Goal: Task Accomplishment & Management: Manage account settings

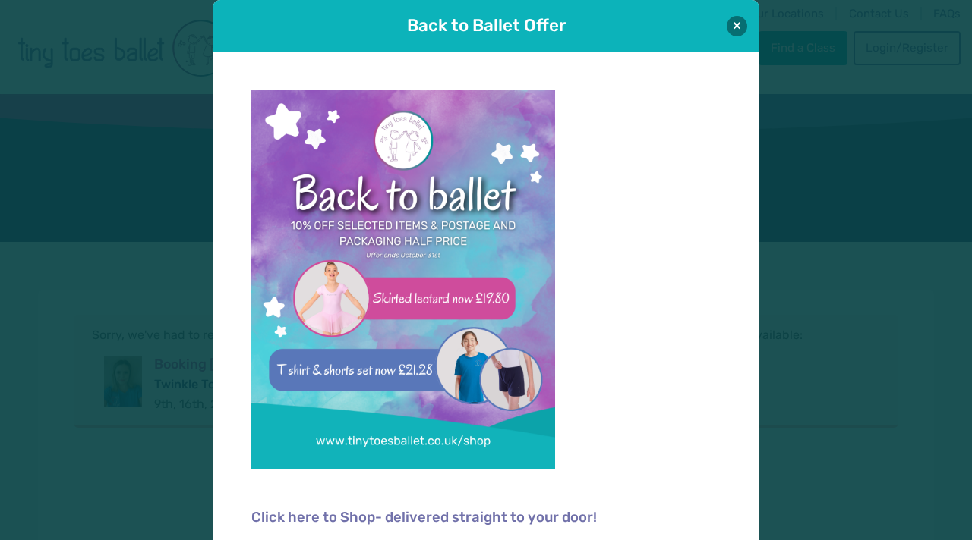
scroll to position [38, 0]
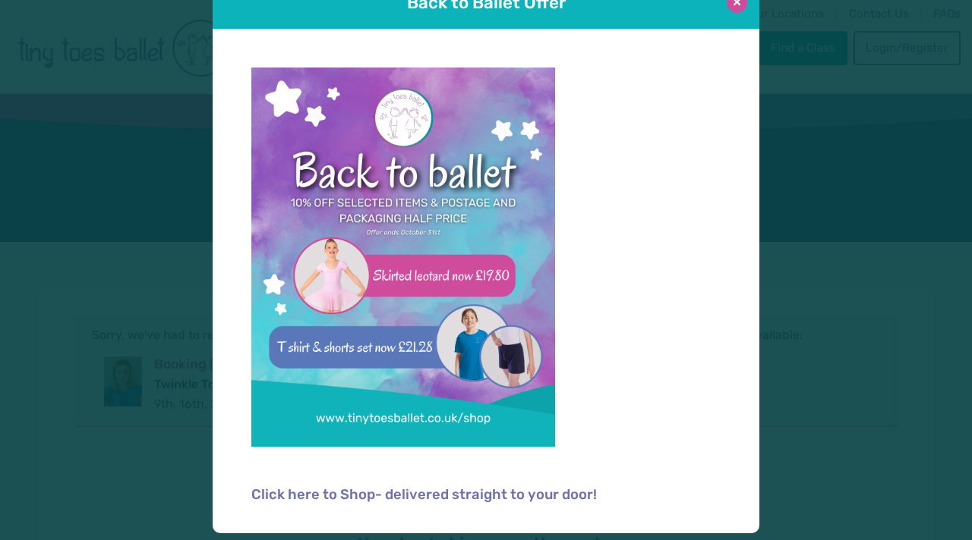
click at [735, 2] on button at bounding box center [736, 2] width 20 height 20
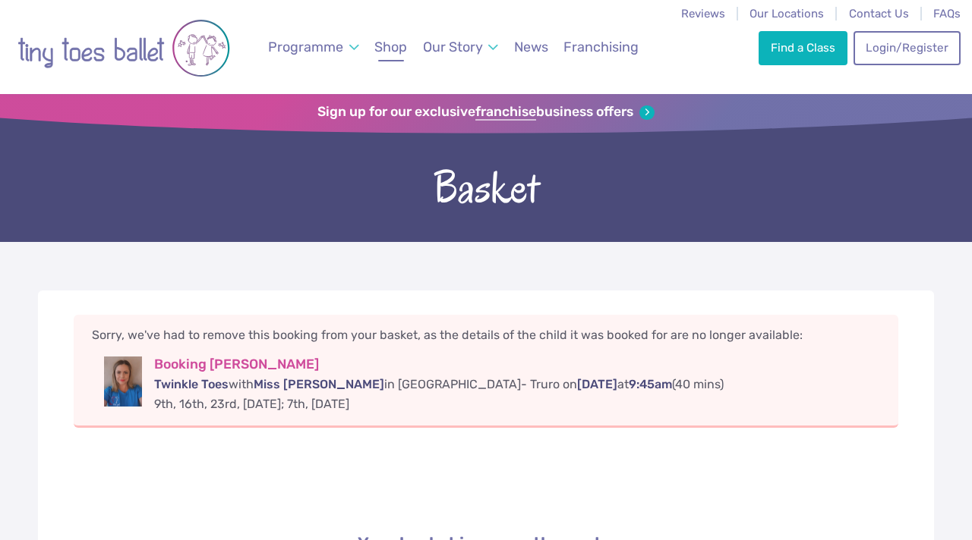
click at [392, 52] on span "Shop" at bounding box center [390, 47] width 33 height 16
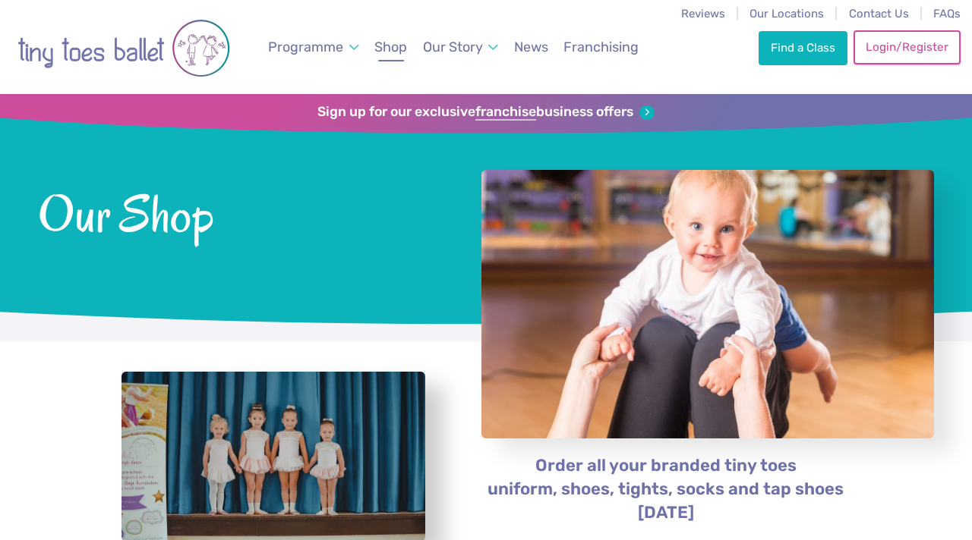
click at [893, 53] on link "Login/Register" at bounding box center [906, 46] width 106 height 33
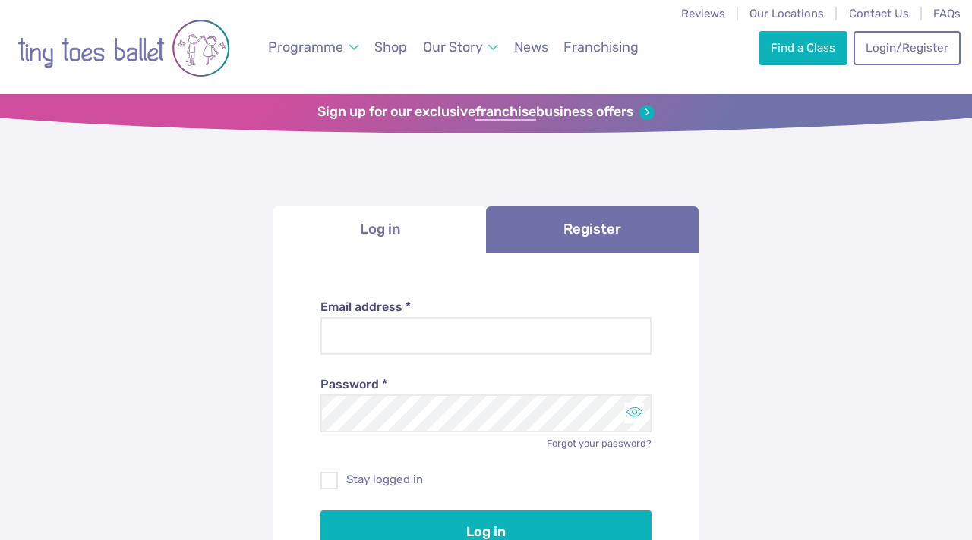
type input "**********"
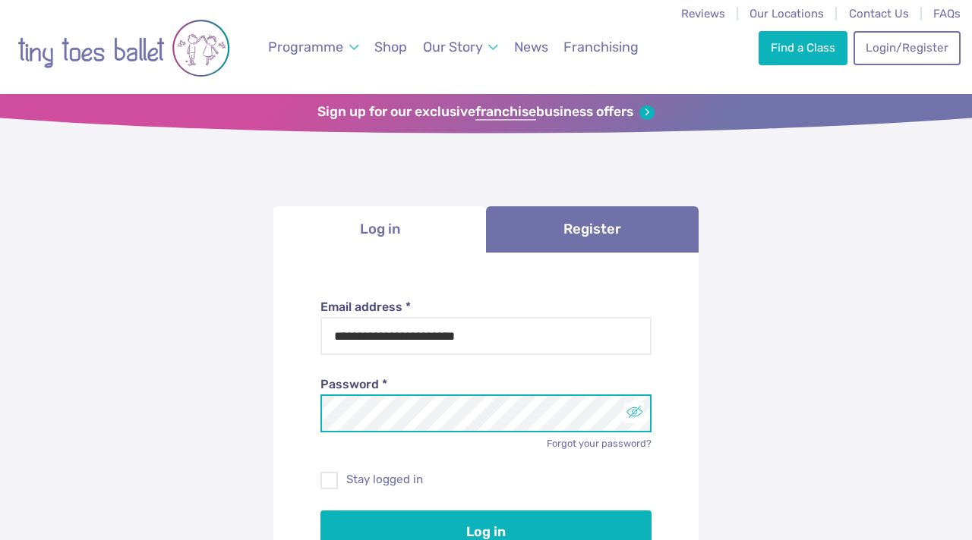
click at [636, 412] on button "Toggle password visibility" at bounding box center [634, 413] width 20 height 20
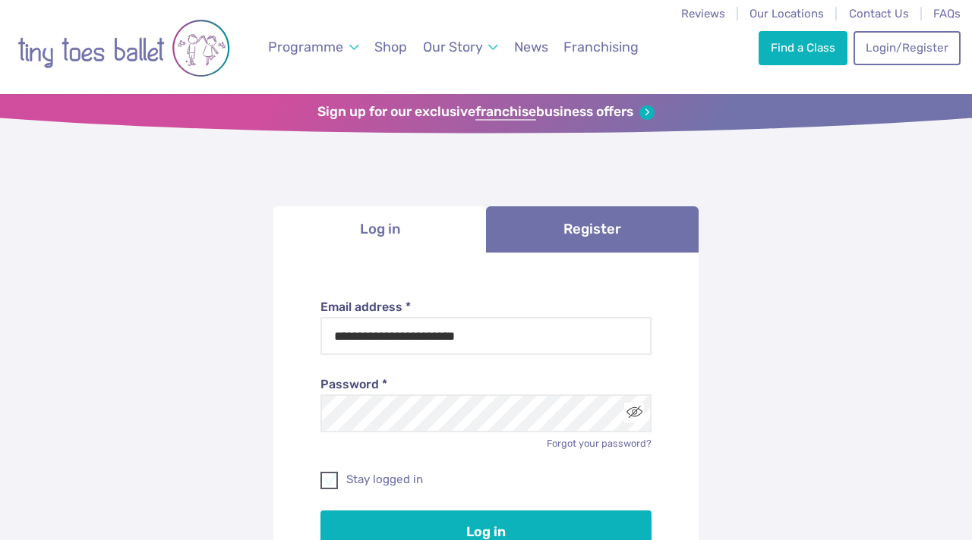
click at [324, 483] on span at bounding box center [330, 484] width 16 height 14
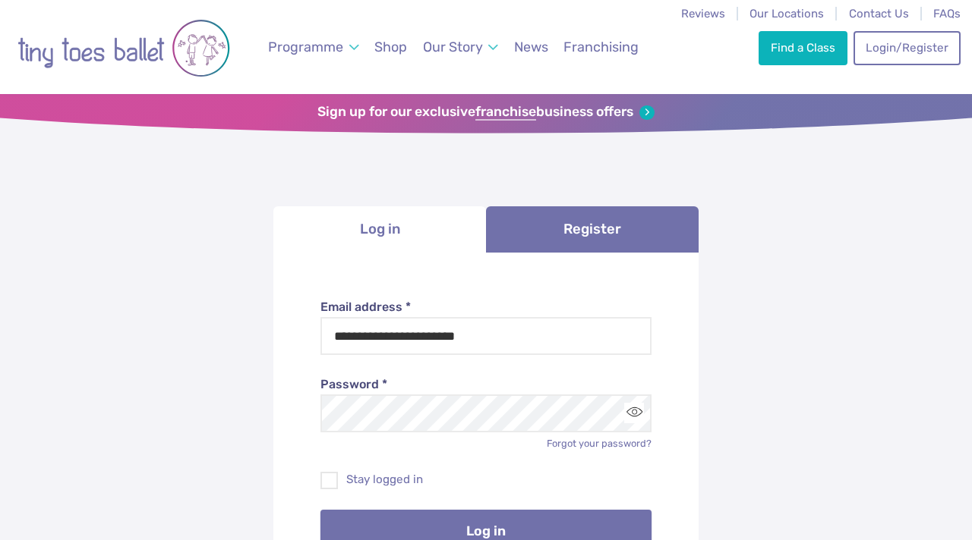
click at [444, 537] on button "Log in" at bounding box center [486, 531] width 332 height 43
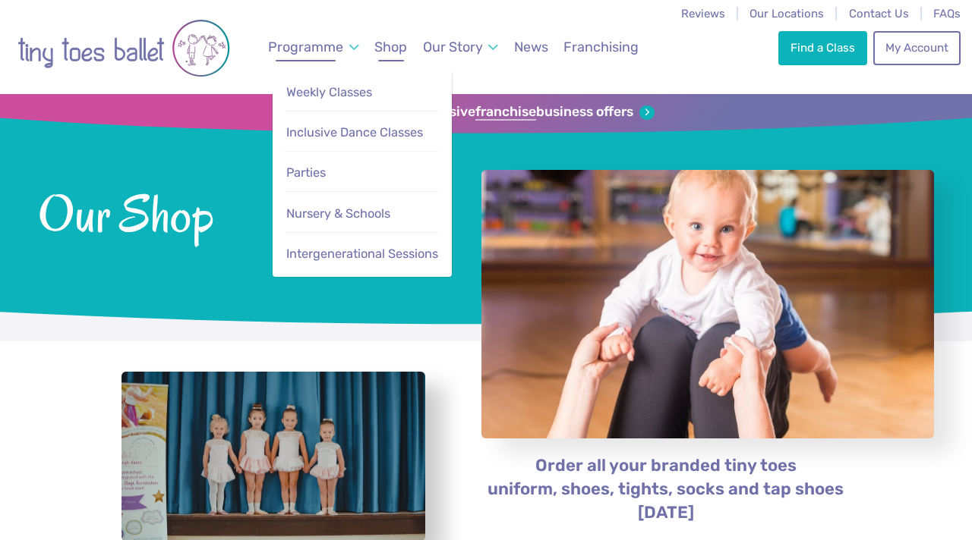
click at [311, 43] on span "Programme" at bounding box center [305, 47] width 75 height 16
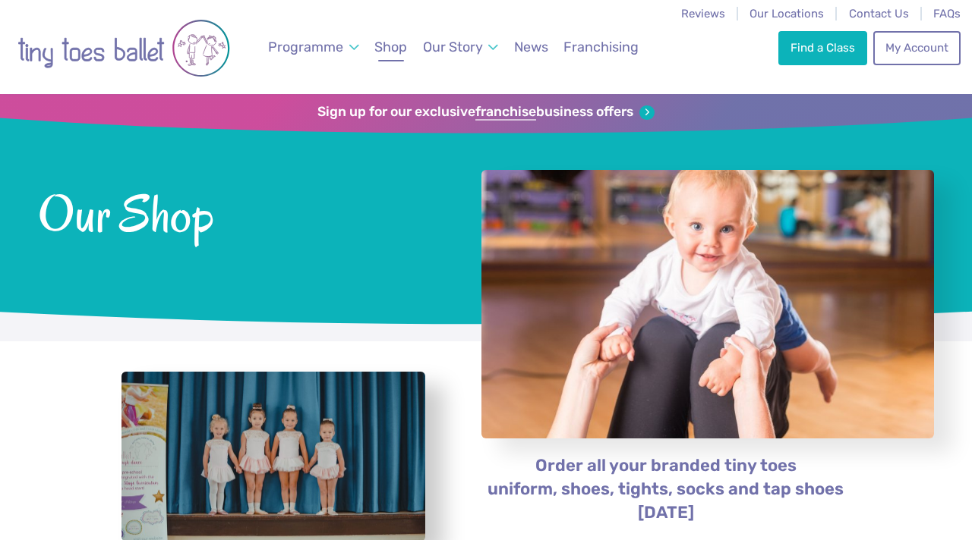
click at [134, 65] on img "Go to home page" at bounding box center [123, 48] width 213 height 77
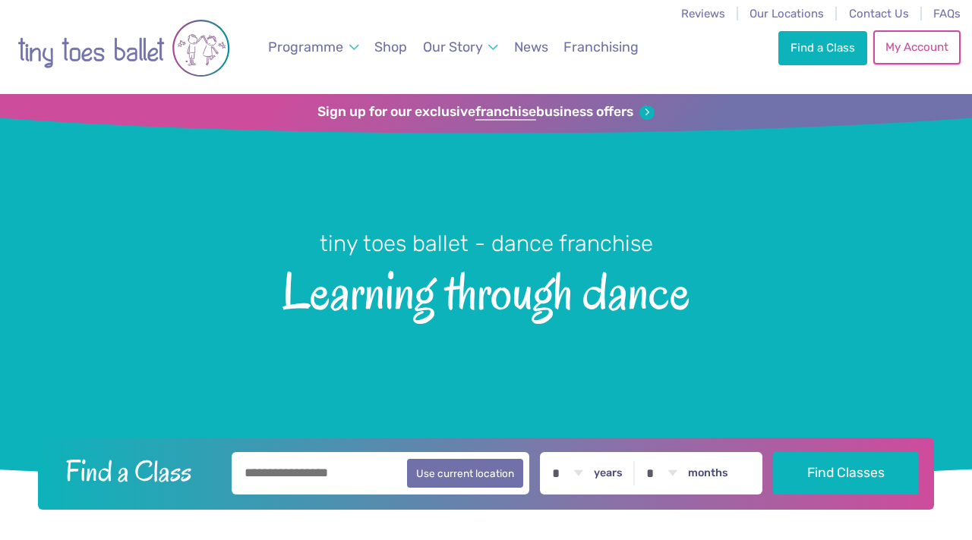
click at [919, 47] on link "My Account" at bounding box center [916, 46] width 87 height 33
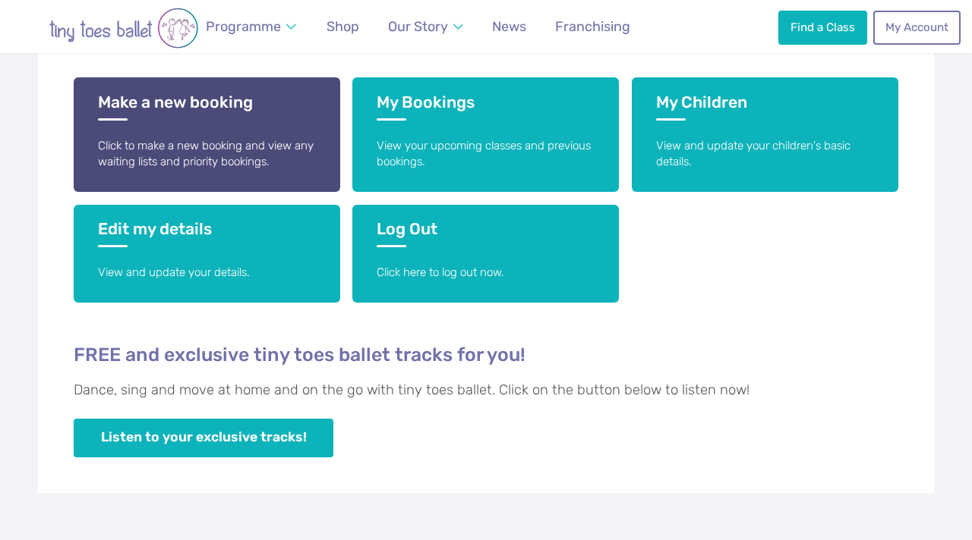
scroll to position [380, 0]
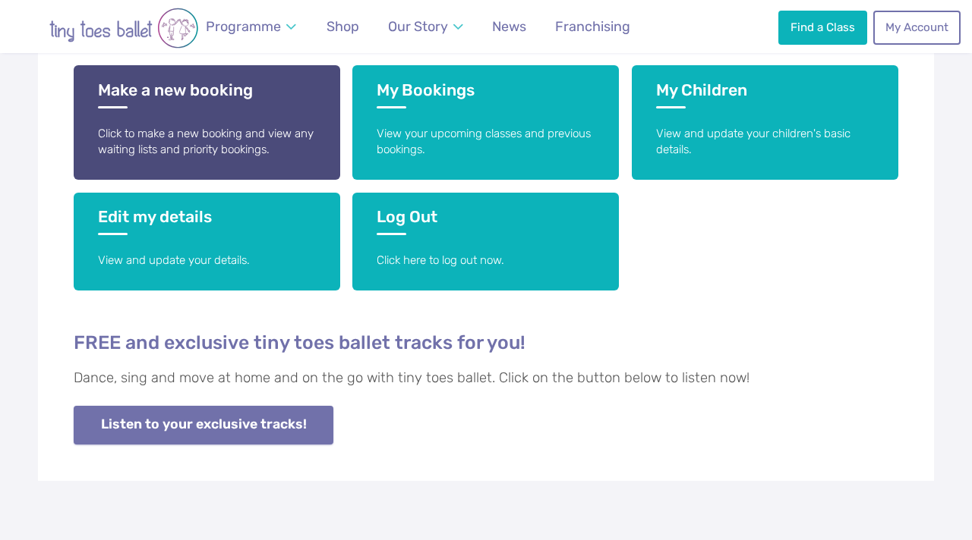
click at [210, 432] on link "Listen to your exclusive tracks!" at bounding box center [204, 425] width 260 height 39
